Goal: Task Accomplishment & Management: Use online tool/utility

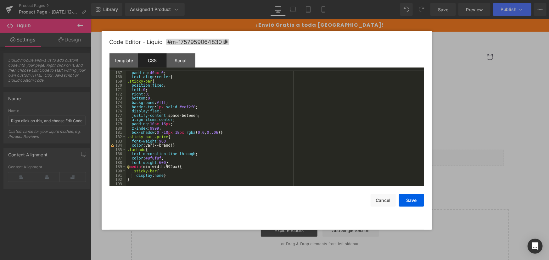
scroll to position [712, 0]
click at [127, 58] on div "Template" at bounding box center [123, 60] width 29 height 14
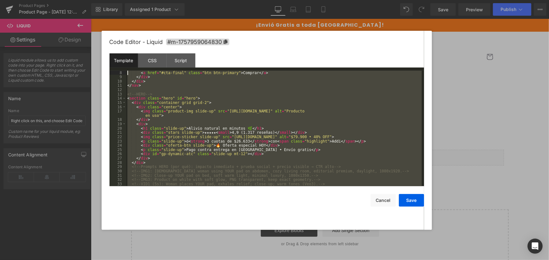
scroll to position [0, 0]
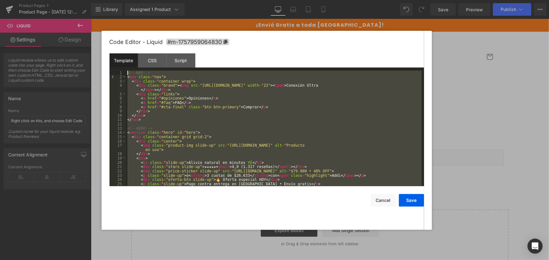
drag, startPoint x: 187, startPoint y: 181, endPoint x: 82, endPoint y: 7, distance: 203.6
click at [82, 7] on body "Liquid You are previewing how the Live Preset 0 will restyle your page. You can…" at bounding box center [274, 130] width 549 height 260
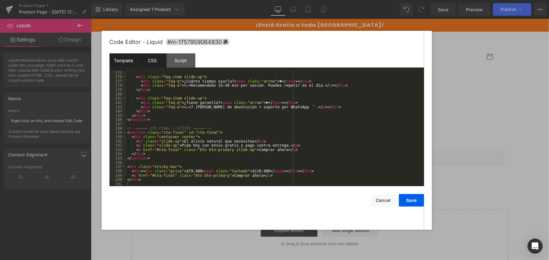
click at [147, 59] on div "CSS" at bounding box center [152, 60] width 29 height 14
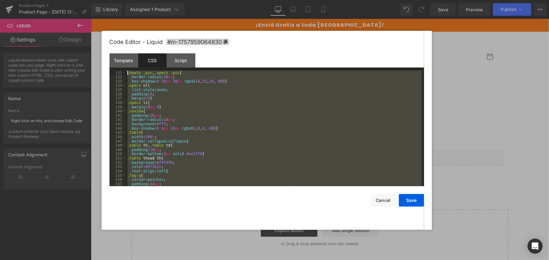
scroll to position [257, 0]
drag, startPoint x: 152, startPoint y: 181, endPoint x: 75, endPoint y: 28, distance: 171.3
click at [75, 28] on body "Liquid You are previewing how the Live Preset 0 will restyle your page. You can…" at bounding box center [274, 130] width 549 height 260
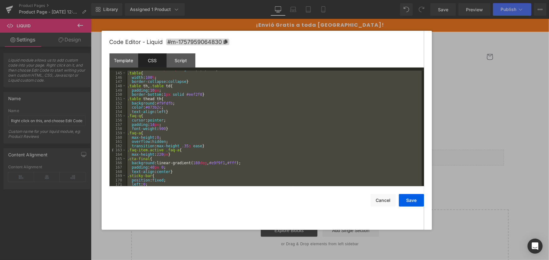
scroll to position [712, 0]
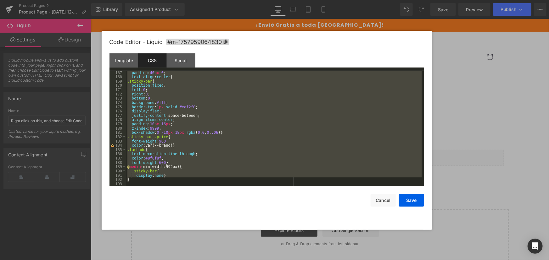
click at [137, 178] on div "background :linear-gradient( 180 deg , #e9f9f1 , #fff ); padding : 40 px 0 ; te…" at bounding box center [274, 129] width 296 height 116
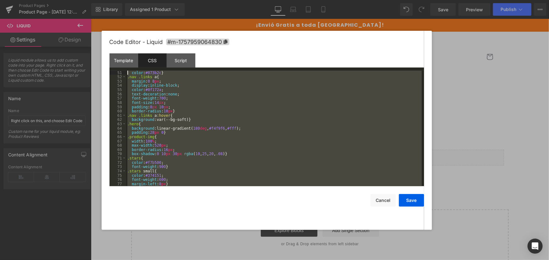
scroll to position [0, 0]
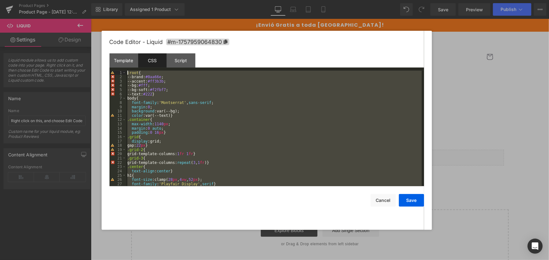
drag, startPoint x: 139, startPoint y: 182, endPoint x: 92, endPoint y: -4, distance: 192.3
click at [92, 0] on html "Liquid You are previewing how the Live Preset 0 will restyle your page. You can…" at bounding box center [274, 130] width 549 height 260
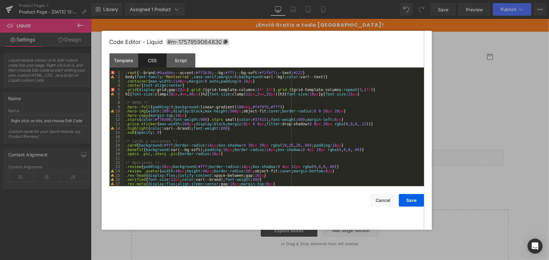
scroll to position [51, 0]
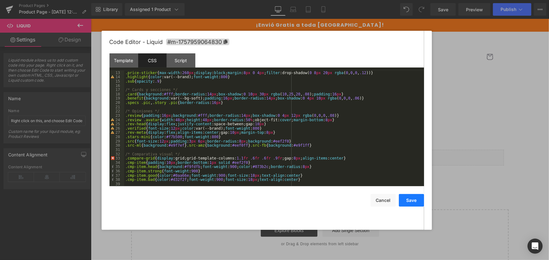
click at [413, 202] on button "Save" at bounding box center [411, 200] width 25 height 13
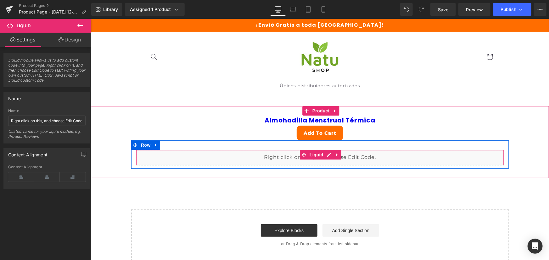
click at [325, 154] on div "Liquid" at bounding box center [320, 158] width 368 height 16
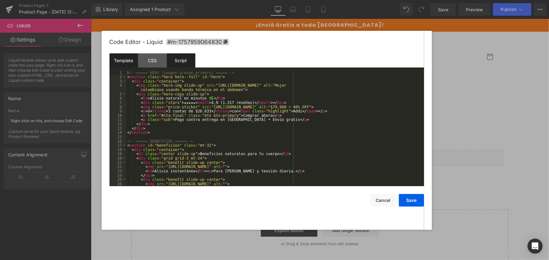
click at [186, 61] on div "Script" at bounding box center [181, 60] width 29 height 14
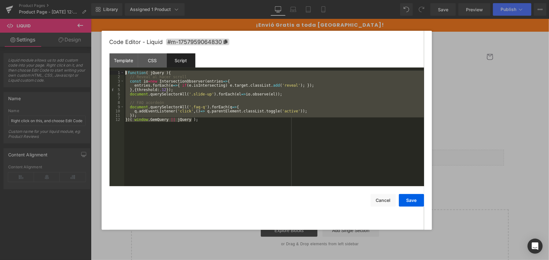
drag, startPoint x: 184, startPoint y: 133, endPoint x: 40, endPoint y: 35, distance: 173.9
click at [40, 35] on body "Liquid You are previewing how the Live Preset 0 will restyle your page. You can…" at bounding box center [274, 130] width 549 height 260
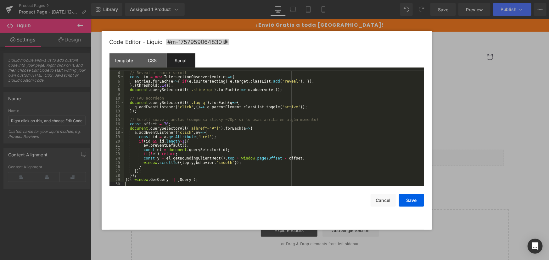
scroll to position [13, 0]
click at [417, 204] on button "Save" at bounding box center [411, 200] width 25 height 13
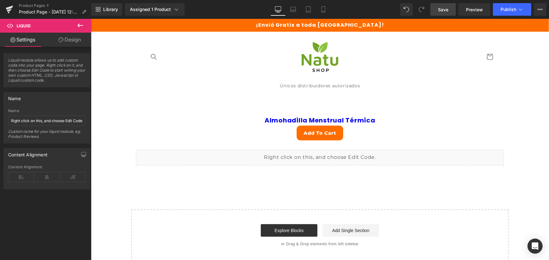
click at [433, 6] on link "Save" at bounding box center [442, 9] width 25 height 13
click at [509, 13] on button "Publish" at bounding box center [512, 9] width 38 height 13
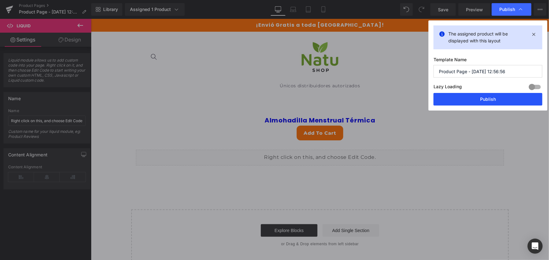
click at [495, 101] on button "Publish" at bounding box center [487, 99] width 109 height 13
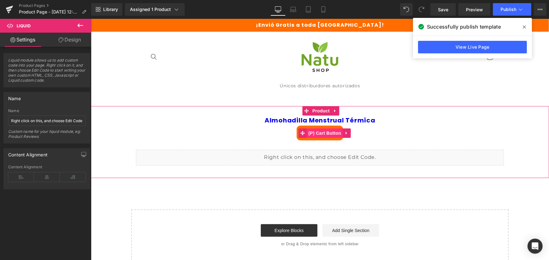
click at [276, 134] on div "Add To Cart" at bounding box center [320, 132] width 452 height 15
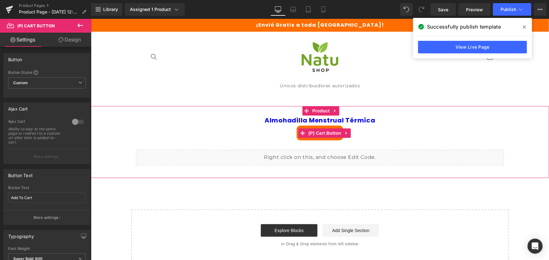
click at [289, 132] on div "Add To Cart" at bounding box center [320, 132] width 452 height 15
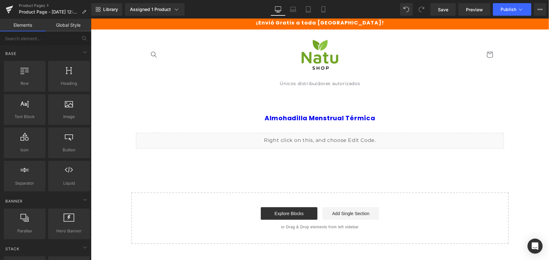
scroll to position [0, 0]
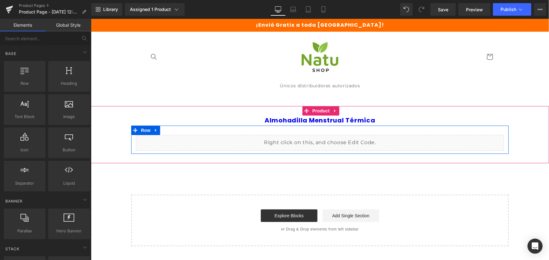
click at [326, 141] on div "Liquid" at bounding box center [320, 143] width 368 height 16
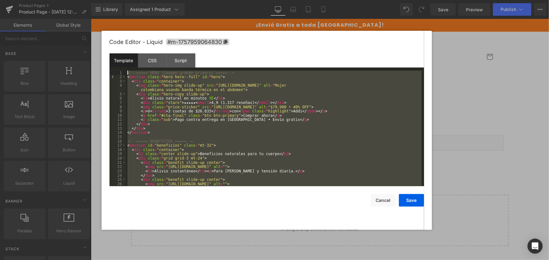
drag, startPoint x: 148, startPoint y: 180, endPoint x: 91, endPoint y: 4, distance: 185.1
click at [91, 4] on body "Liquid You are previewing how the Live Preset 0 will restyle your page. You can…" at bounding box center [274, 130] width 549 height 260
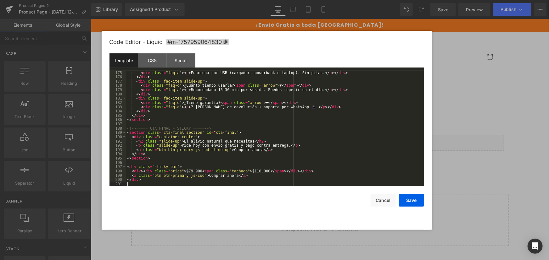
scroll to position [759, 0]
click at [154, 62] on div "CSS" at bounding box center [152, 60] width 29 height 14
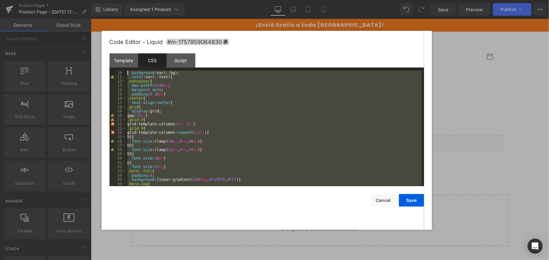
scroll to position [0, 0]
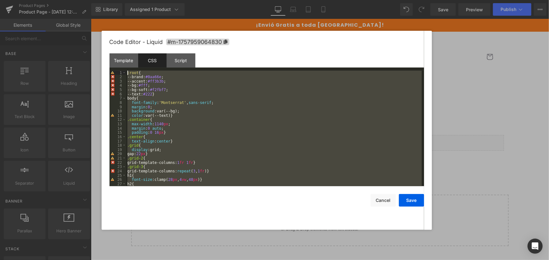
drag, startPoint x: 133, startPoint y: 183, endPoint x: 92, endPoint y: 20, distance: 168.8
click at [92, 20] on body "Liquid You are previewing how the Live Preset 0 will restyle your page. You can…" at bounding box center [274, 130] width 549 height 260
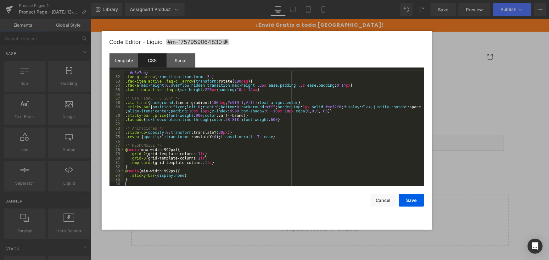
scroll to position [270, 0]
click at [179, 60] on div "Script" at bounding box center [181, 60] width 29 height 14
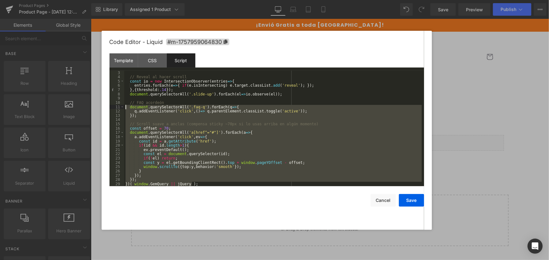
scroll to position [0, 0]
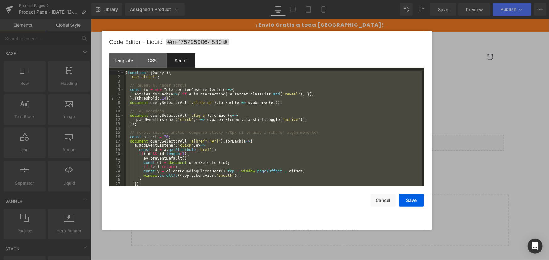
drag, startPoint x: 204, startPoint y: 184, endPoint x: 39, endPoint y: 51, distance: 212.7
click at [39, 51] on body "Liquid You are previewing how the Live Preset 0 will restyle your page. You can…" at bounding box center [274, 130] width 549 height 260
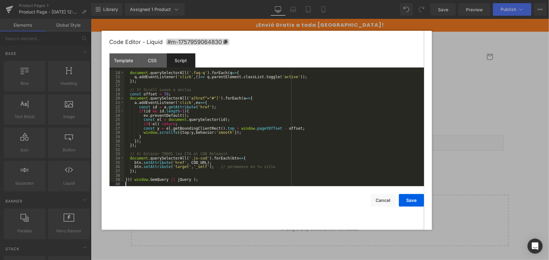
scroll to position [56, 0]
click at [416, 198] on button "Save" at bounding box center [411, 200] width 25 height 13
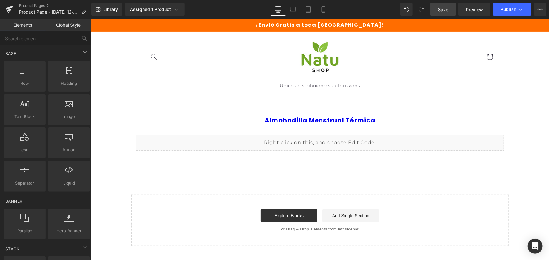
click at [446, 12] on span "Save" at bounding box center [443, 9] width 10 height 7
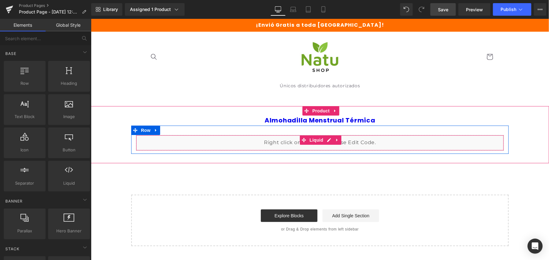
click at [327, 137] on div "Liquid" at bounding box center [320, 143] width 368 height 16
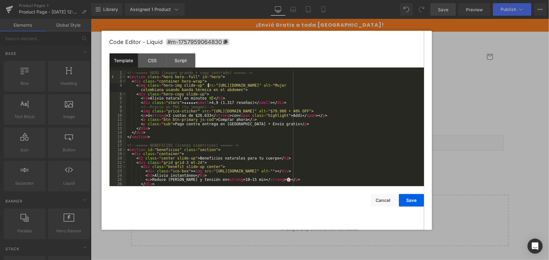
click at [211, 85] on div "<!-- ===== HERO (imagen grande + copy centrado) ===== --> < section class = "he…" at bounding box center [274, 133] width 296 height 124
click at [210, 88] on div "<!-- ===== HERO (imagen grande + copy centrado) ===== --> < section class = "he…" at bounding box center [274, 133] width 296 height 124
drag, startPoint x: 210, startPoint y: 84, endPoint x: 375, endPoint y: 86, distance: 164.8
click at [375, 86] on div "<!-- ===== HERO (imagen grande + copy centrado) ===== --> < section class = "he…" at bounding box center [274, 133] width 296 height 124
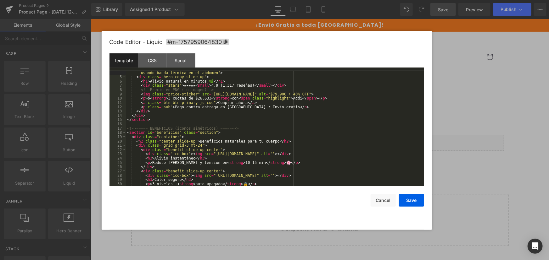
scroll to position [0, 0]
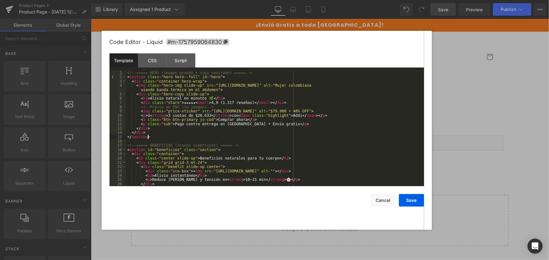
click at [170, 139] on div "<!-- ===== HERO (imagen grande + copy centrado) ===== --> < section class = "he…" at bounding box center [274, 133] width 296 height 124
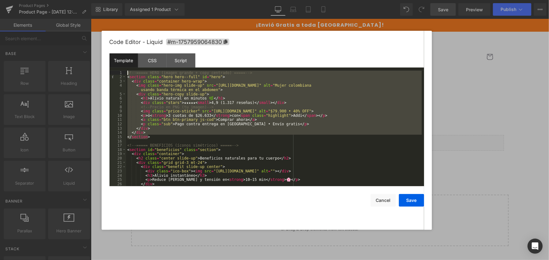
drag, startPoint x: 154, startPoint y: 136, endPoint x: 113, endPoint y: 66, distance: 81.8
click at [113, 66] on div "Template CSS Script Data 1 2 3 4 5 6 7 8 9 10 11 12 13 14 15 16 17 18 19 20 21 …" at bounding box center [266, 119] width 314 height 133
click at [224, 120] on div "<!-- ===== HERO (imagen grande + copy centrado) ===== --> < section class = "he…" at bounding box center [274, 129] width 296 height 116
drag, startPoint x: 172, startPoint y: 137, endPoint x: 91, endPoint y: 51, distance: 118.8
click at [91, 51] on body "Liquid You are previewing how the Live Preset 0 will restyle your page. You can…" at bounding box center [274, 130] width 549 height 260
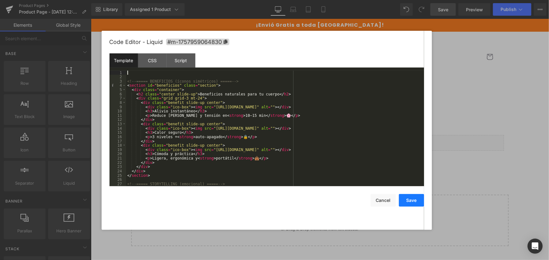
click at [412, 203] on button "Save" at bounding box center [411, 200] width 25 height 13
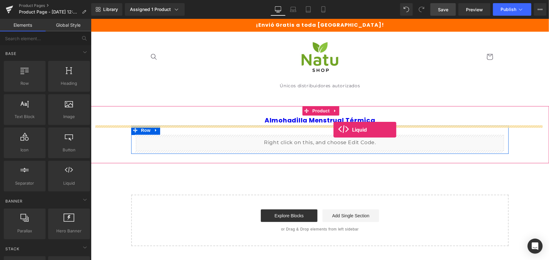
drag, startPoint x: 172, startPoint y: 198, endPoint x: 333, endPoint y: 130, distance: 174.7
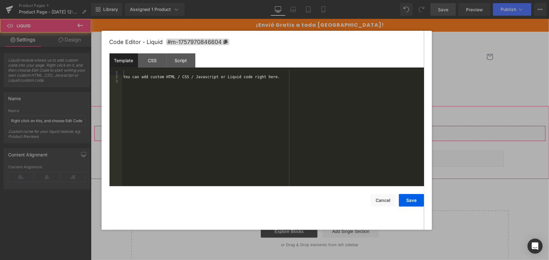
click at [323, 130] on div "Liquid" at bounding box center [320, 133] width 452 height 16
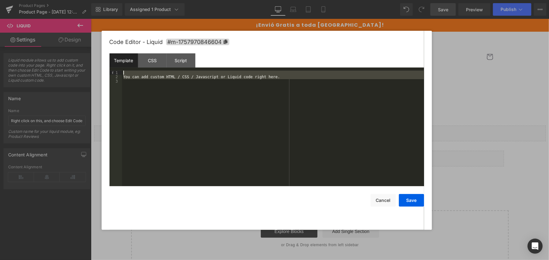
drag, startPoint x: 276, startPoint y: 146, endPoint x: 98, endPoint y: 38, distance: 208.2
click at [98, 38] on body "Liquid You are previewing how the Live Preset 0 will restyle your page. You can…" at bounding box center [274, 130] width 549 height 260
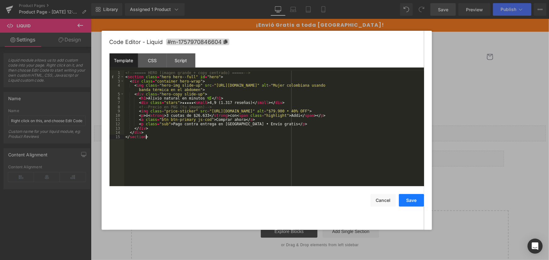
click at [405, 198] on button "Save" at bounding box center [411, 200] width 25 height 13
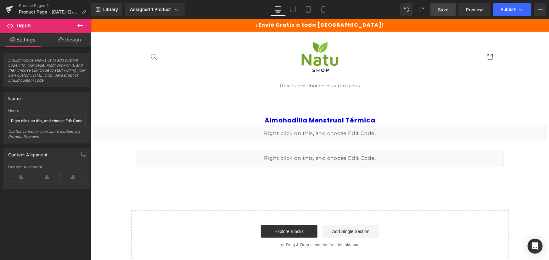
click at [446, 9] on span "Save" at bounding box center [443, 9] width 10 height 7
click at [513, 13] on button "Publish" at bounding box center [512, 9] width 38 height 13
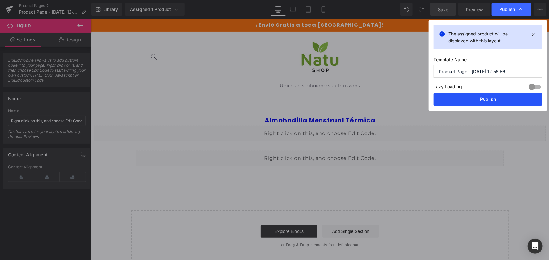
click at [482, 102] on button "Publish" at bounding box center [487, 99] width 109 height 13
